Goal: Task Accomplishment & Management: Use online tool/utility

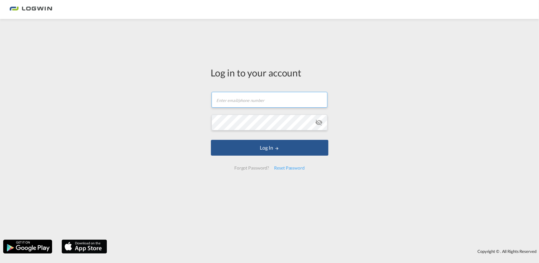
type input "[PERSON_NAME][EMAIL_ADDRESS][DOMAIN_NAME]"
click at [261, 138] on form "[PERSON_NAME][EMAIL_ADDRESS][DOMAIN_NAME] Email field is required Password fiel…" at bounding box center [270, 131] width 118 height 91
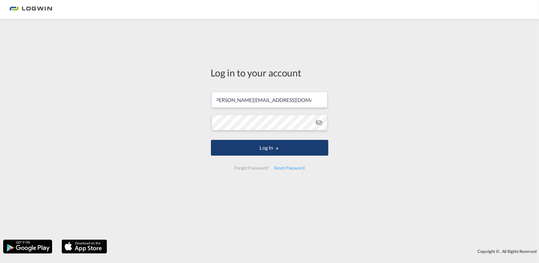
click at [272, 145] on button "Log In" at bounding box center [270, 148] width 118 height 16
